Goal: Task Accomplishment & Management: Manage account settings

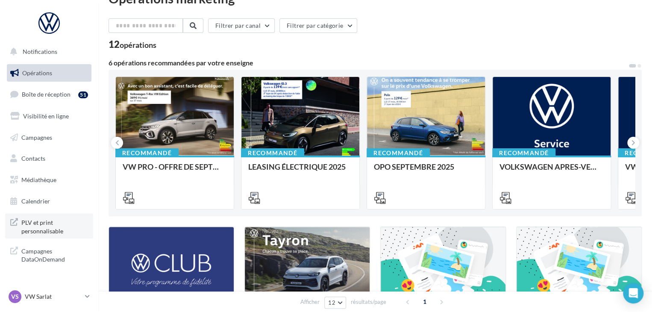
scroll to position [22, 0]
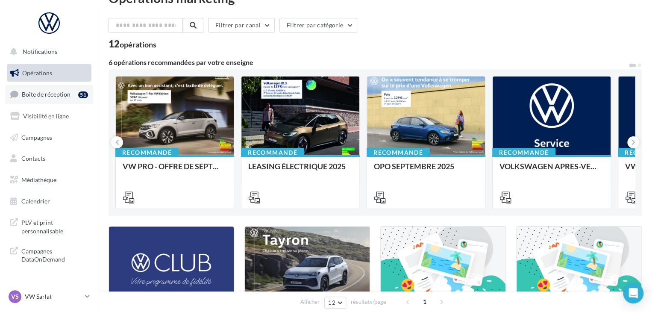
click at [73, 97] on link "Boîte de réception 51" at bounding box center [49, 94] width 88 height 18
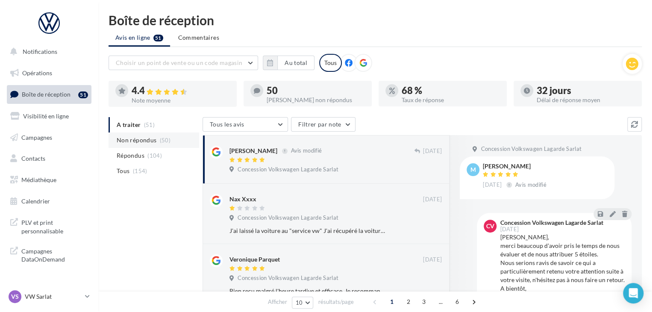
click at [135, 140] on span "Non répondus" at bounding box center [137, 140] width 40 height 9
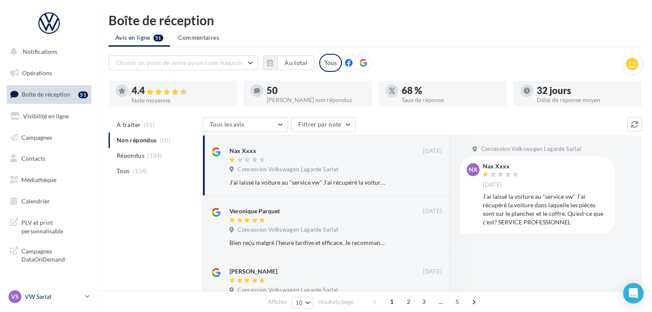
click at [58, 293] on p "VW Sarlat" at bounding box center [53, 296] width 57 height 9
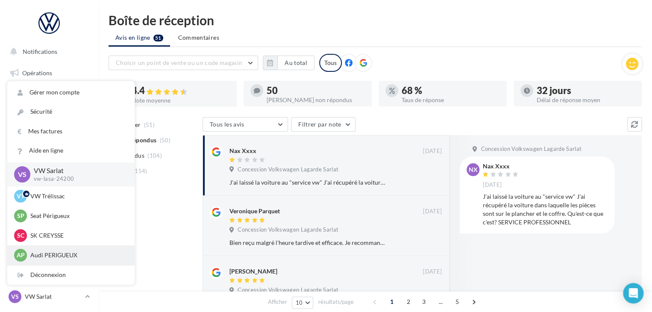
click at [58, 257] on p "Audi PERIGUEUX" at bounding box center [77, 255] width 94 height 9
